Goal: Check status

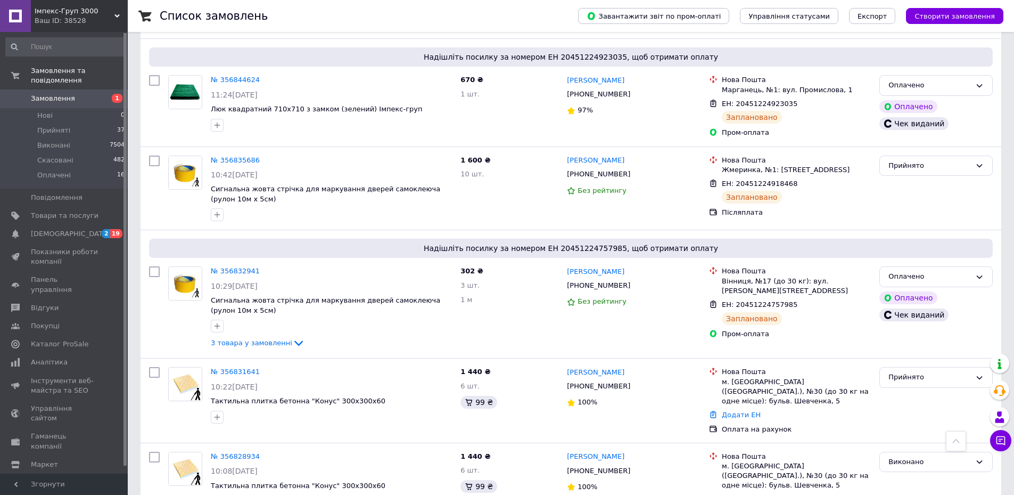
scroll to position [586, 0]
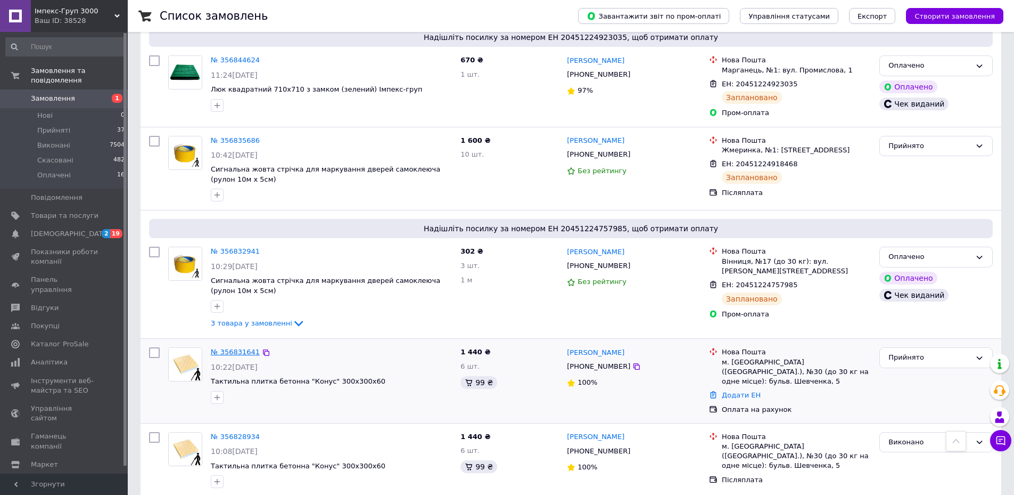
click at [232, 348] on link "№ 356831641" at bounding box center [235, 352] width 49 height 8
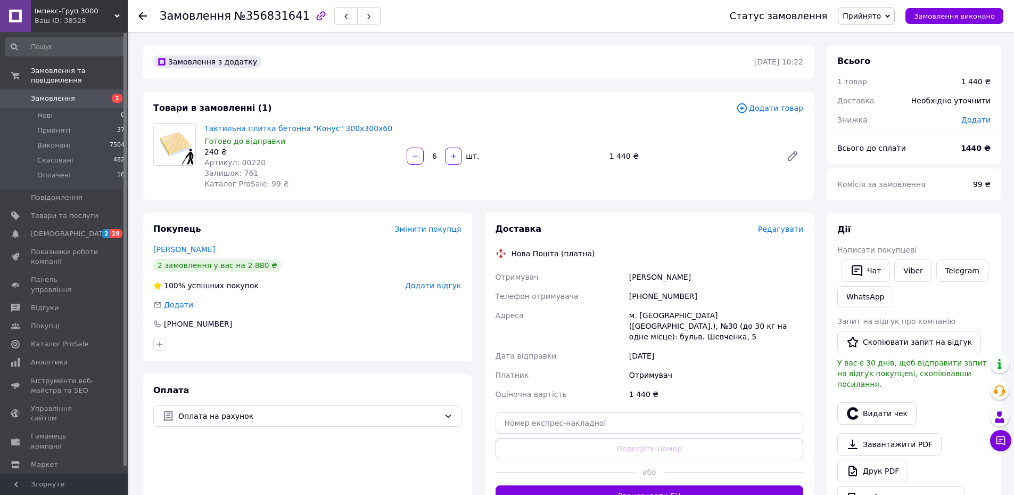
drag, startPoint x: 673, startPoint y: 276, endPoint x: 629, endPoint y: 282, distance: 44.1
click at [629, 282] on div "[PERSON_NAME]" at bounding box center [716, 276] width 178 height 19
copy div "[PERSON_NAME]"
drag, startPoint x: 684, startPoint y: 299, endPoint x: 641, endPoint y: 294, distance: 43.9
click at [641, 294] on div "[PHONE_NUMBER]" at bounding box center [716, 296] width 178 height 19
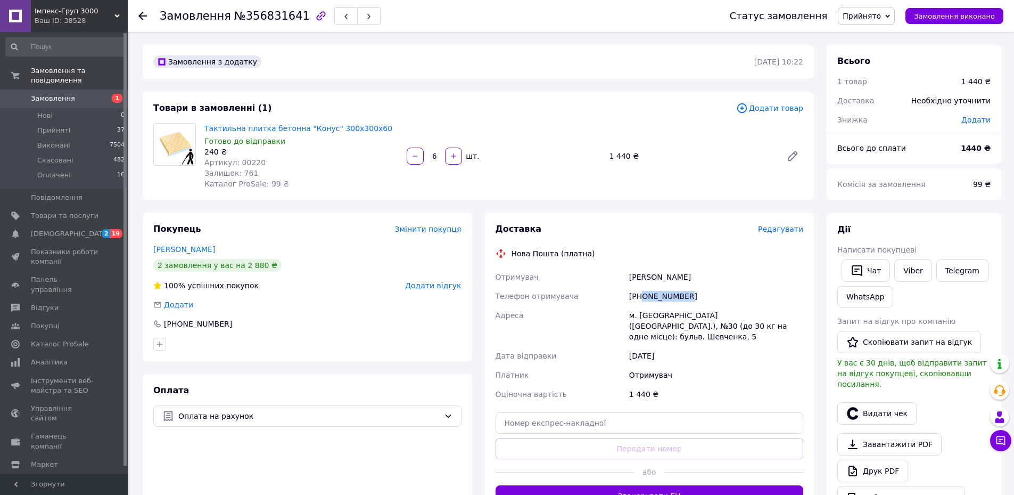
copy div "0685697796"
drag, startPoint x: 631, startPoint y: 316, endPoint x: 746, endPoint y: 313, distance: 114.5
click at [746, 313] on div "м. [GEOGRAPHIC_DATA] ([GEOGRAPHIC_DATA].), №30 (до 30 кг на одне місце): бульв.…" at bounding box center [716, 326] width 178 height 40
copy div "м. [GEOGRAPHIC_DATA] ([GEOGRAPHIC_DATA].), №30"
click at [64, 94] on span "Замовлення" at bounding box center [53, 99] width 44 height 10
